Goal: Find specific page/section: Find specific page/section

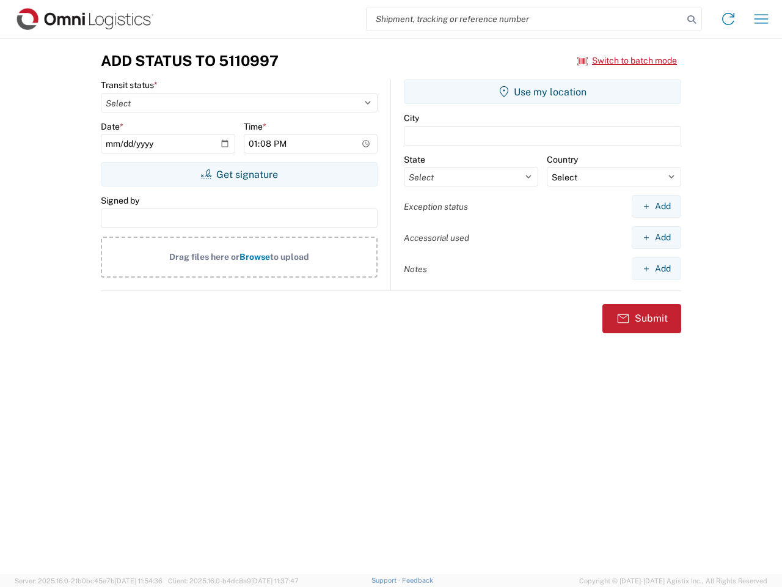
click at [525, 19] on input "search" at bounding box center [525, 18] width 317 height 23
click at [692, 20] on icon at bounding box center [691, 19] width 17 height 17
click at [729, 19] on icon at bounding box center [729, 19] width 20 height 20
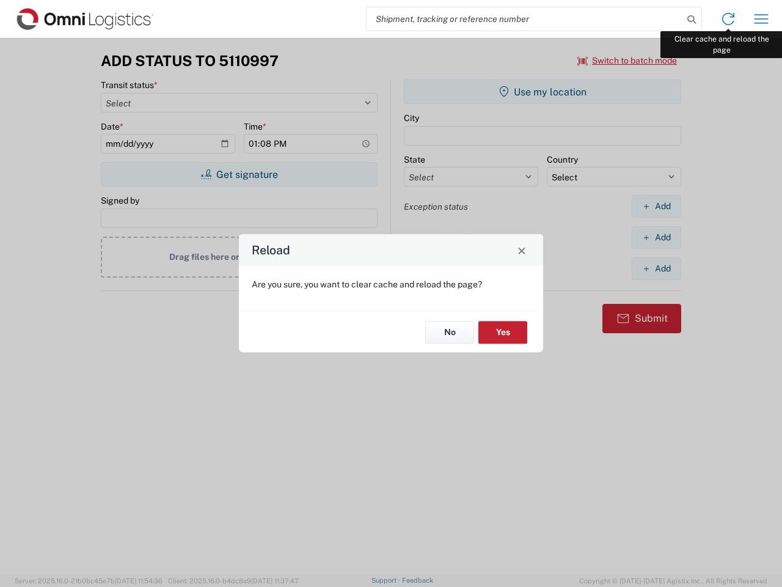
click at [762, 19] on div "Reload Are you sure, you want to clear cache and reload the page? No Yes" at bounding box center [391, 293] width 782 height 587
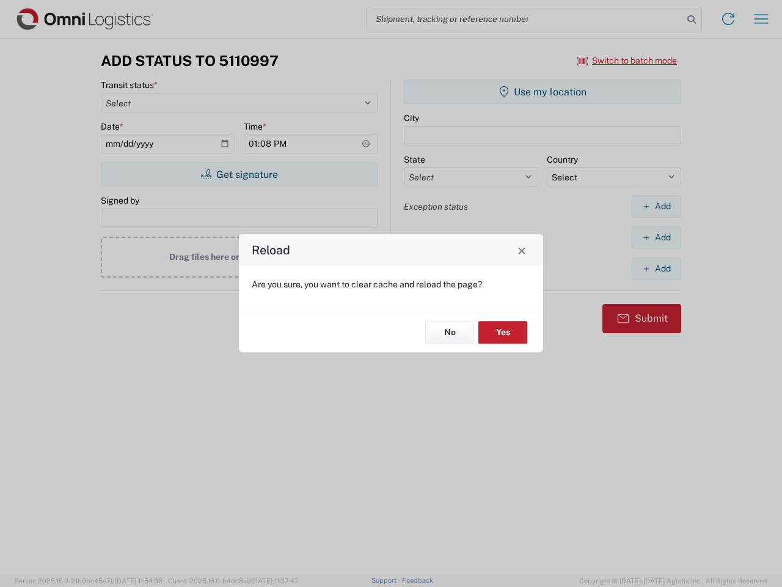
click at [628, 61] on div "Reload Are you sure, you want to clear cache and reload the page? No Yes" at bounding box center [391, 293] width 782 height 587
click at [239, 174] on div "Reload Are you sure, you want to clear cache and reload the page? No Yes" at bounding box center [391, 293] width 782 height 587
click at [543, 92] on div "Reload Are you sure, you want to clear cache and reload the page? No Yes" at bounding box center [391, 293] width 782 height 587
click at [656, 206] on div "Reload Are you sure, you want to clear cache and reload the page? No Yes" at bounding box center [391, 293] width 782 height 587
click at [656, 237] on div "Reload Are you sure, you want to clear cache and reload the page? No Yes" at bounding box center [391, 293] width 782 height 587
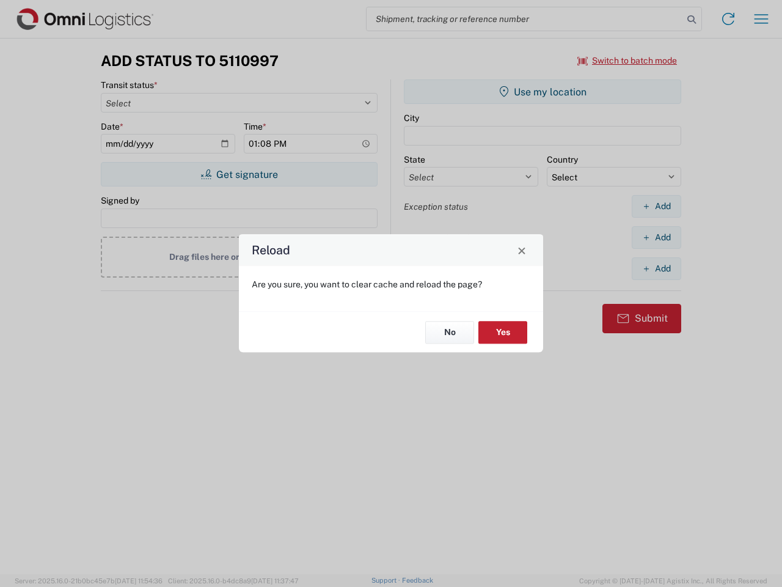
click at [656, 268] on div "Reload Are you sure, you want to clear cache and reload the page? No Yes" at bounding box center [391, 293] width 782 height 587
